Goal: Navigation & Orientation: Find specific page/section

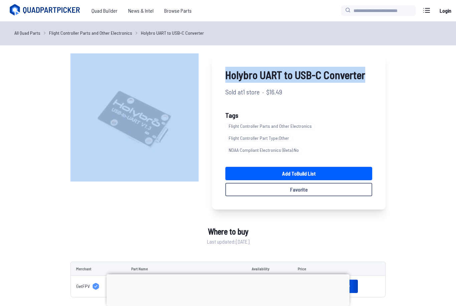
drag, startPoint x: 274, startPoint y: 94, endPoint x: 208, endPoint y: 76, distance: 68.3
click at [208, 76] on div "Holybro UART to USB-C Converter Sold at 1 store · $16.49 Tags Flight Controller…" at bounding box center [227, 131] width 315 height 156
copy div "Holybro UART to USB-C Converter"
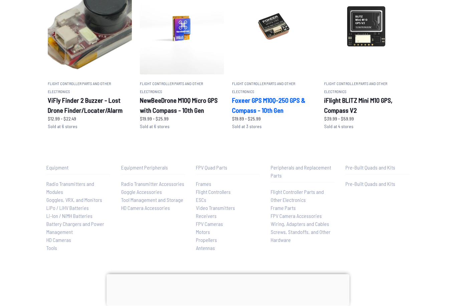
scroll to position [392, 0]
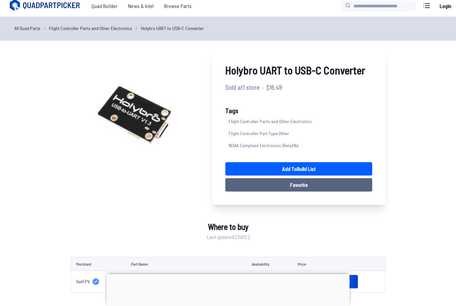
scroll to position [0, 0]
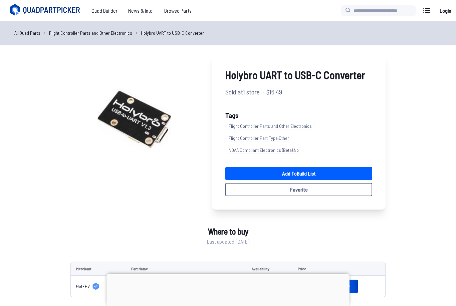
click at [63, 12] on icon at bounding box center [52, 10] width 58 height 7
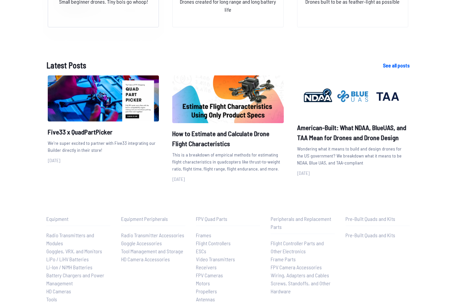
scroll to position [748, 0]
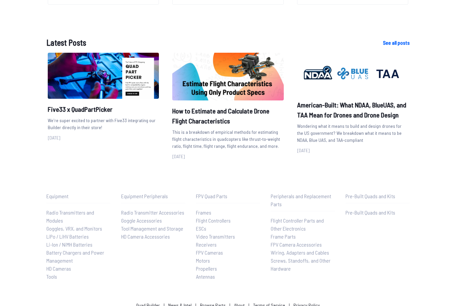
click at [238, 306] on link "About" at bounding box center [239, 305] width 11 height 6
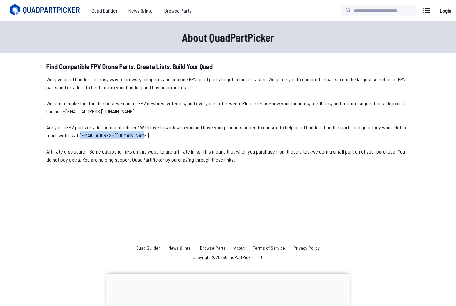
drag, startPoint x: 146, startPoint y: 135, endPoint x: 82, endPoint y: 136, distance: 64.1
click at [82, 136] on p "Are you a FPV parts retailer or manufacturer? We'd love to work with you and ha…" at bounding box center [227, 131] width 363 height 16
copy p "contact@quadpartpicker.com"
click at [64, 11] on icon at bounding box center [45, 9] width 75 height 13
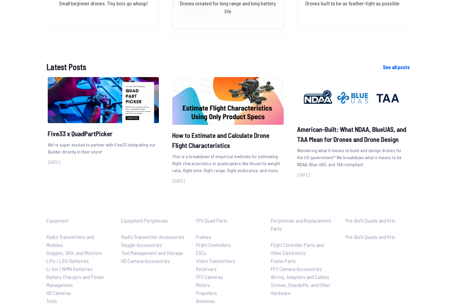
scroll to position [748, 0]
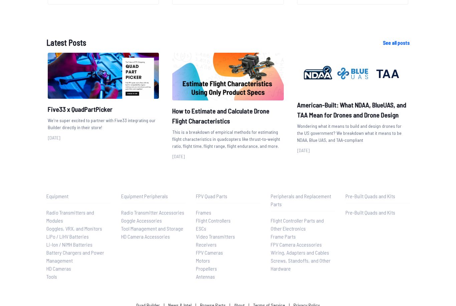
click at [219, 306] on link "Browse Parts" at bounding box center [213, 305] width 26 height 6
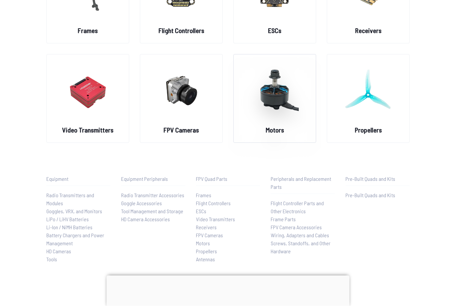
scroll to position [125, 0]
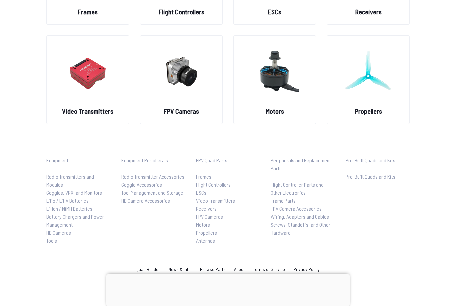
click at [263, 270] on link "Terms of Service" at bounding box center [269, 269] width 32 height 6
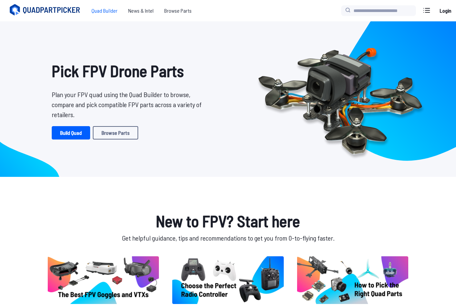
click at [103, 11] on span "Quad Builder" at bounding box center [104, 10] width 37 height 13
